Goal: Task Accomplishment & Management: Manage account settings

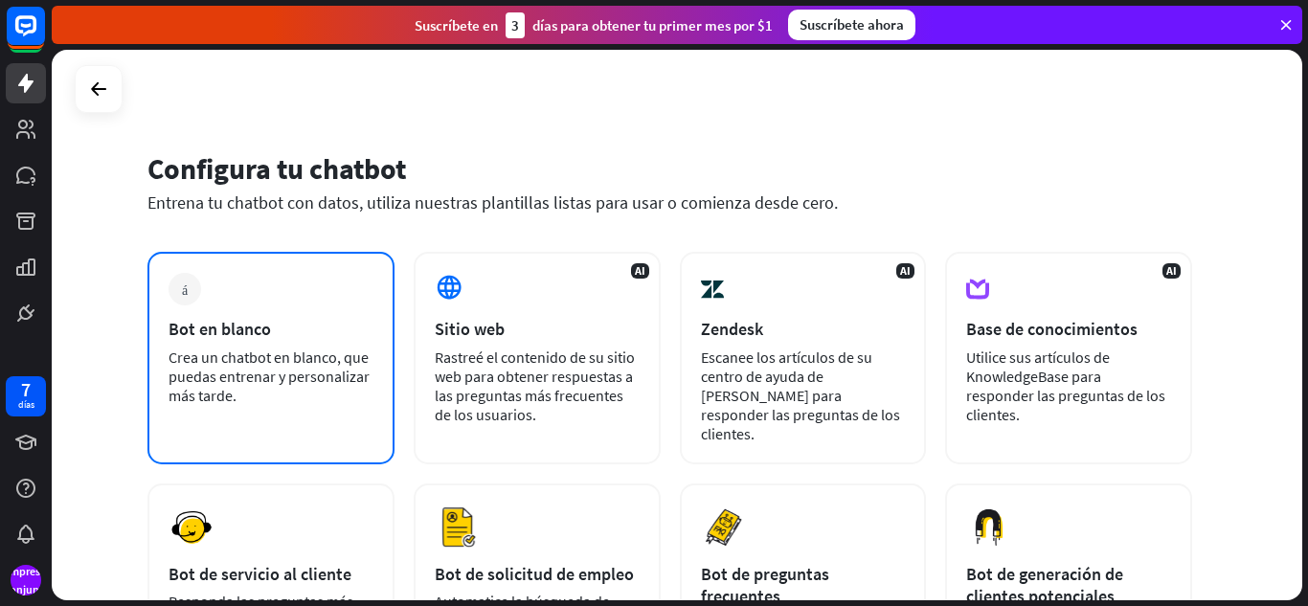
click at [363, 374] on font "Crea un chatbot en blanco, que puedas entrenar y personalizar más tarde." at bounding box center [269, 376] width 201 height 57
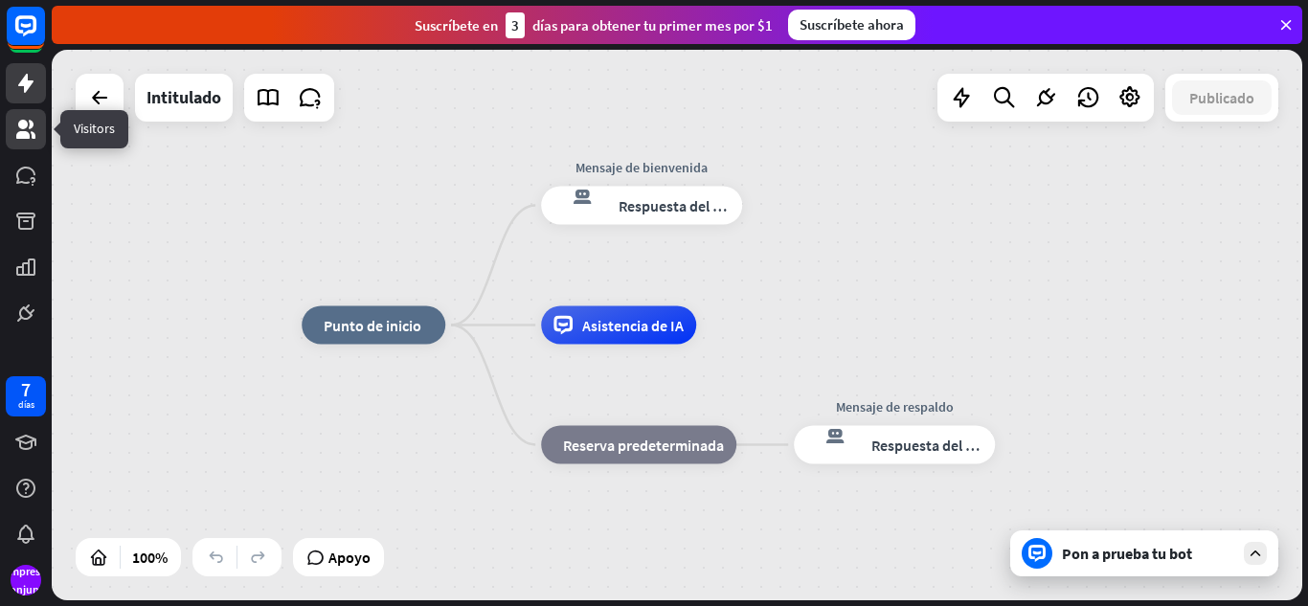
click at [18, 133] on icon at bounding box center [25, 129] width 19 height 19
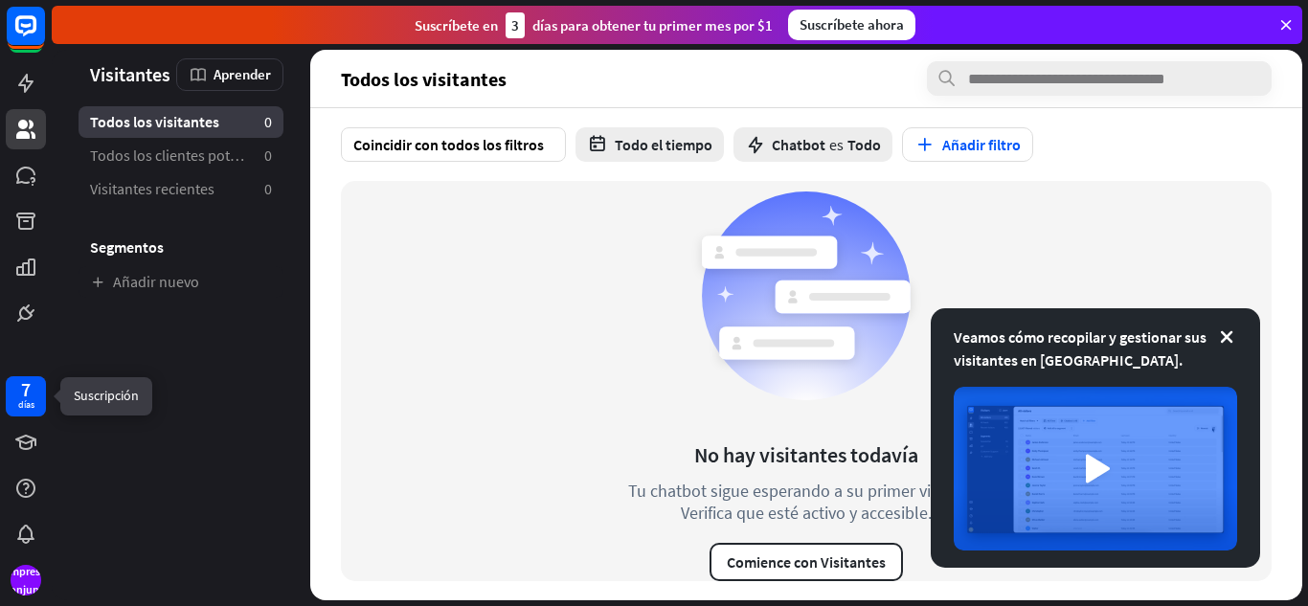
click at [38, 411] on div "7 días" at bounding box center [26, 396] width 40 height 40
